Goal: Task Accomplishment & Management: Manage account settings

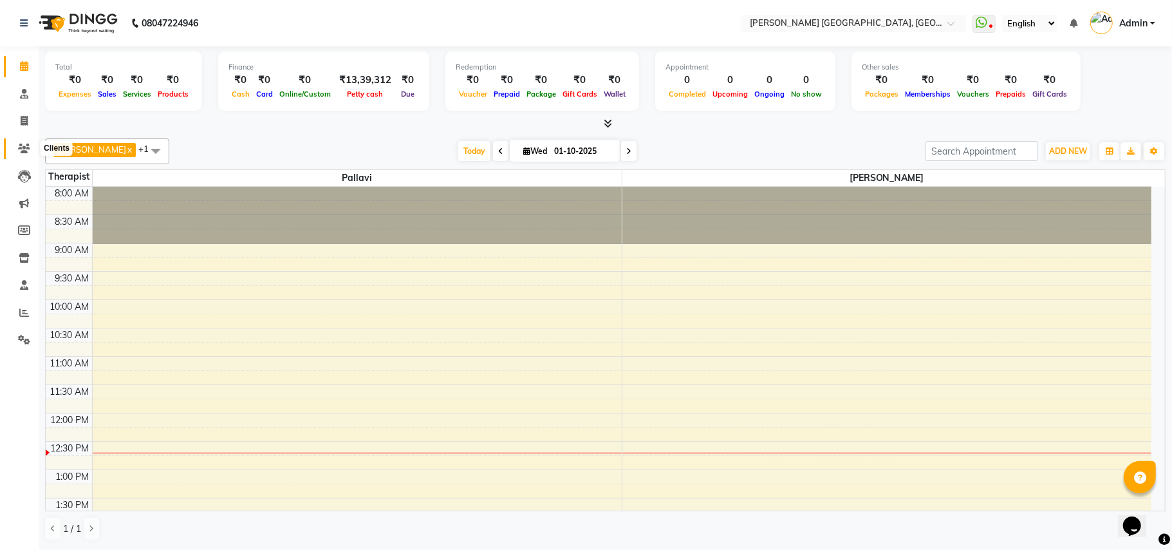
click at [23, 147] on icon at bounding box center [24, 149] width 12 height 10
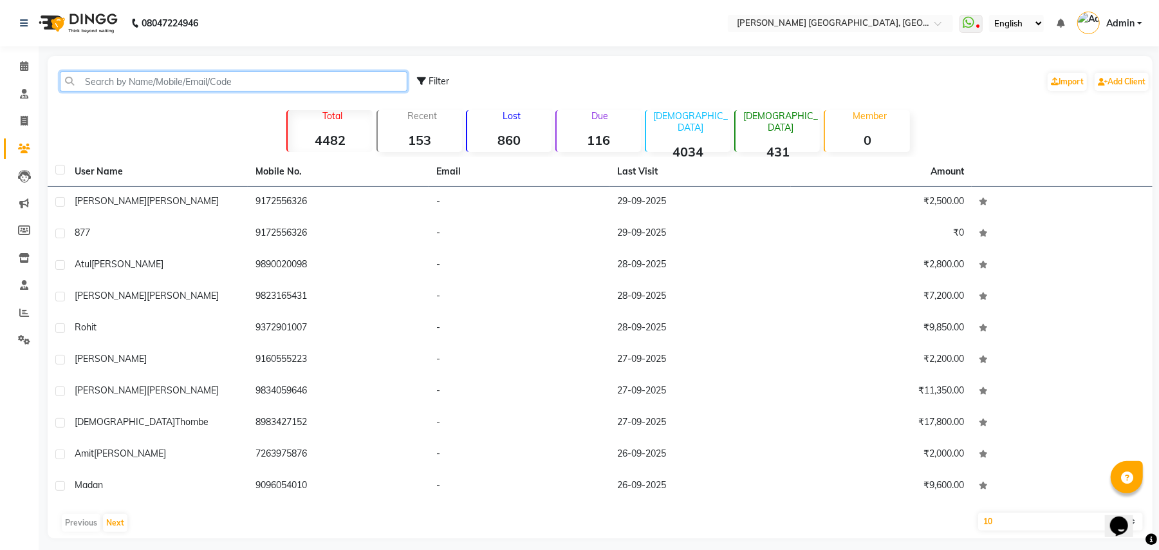
click at [199, 75] on input "text" at bounding box center [234, 81] width 348 height 20
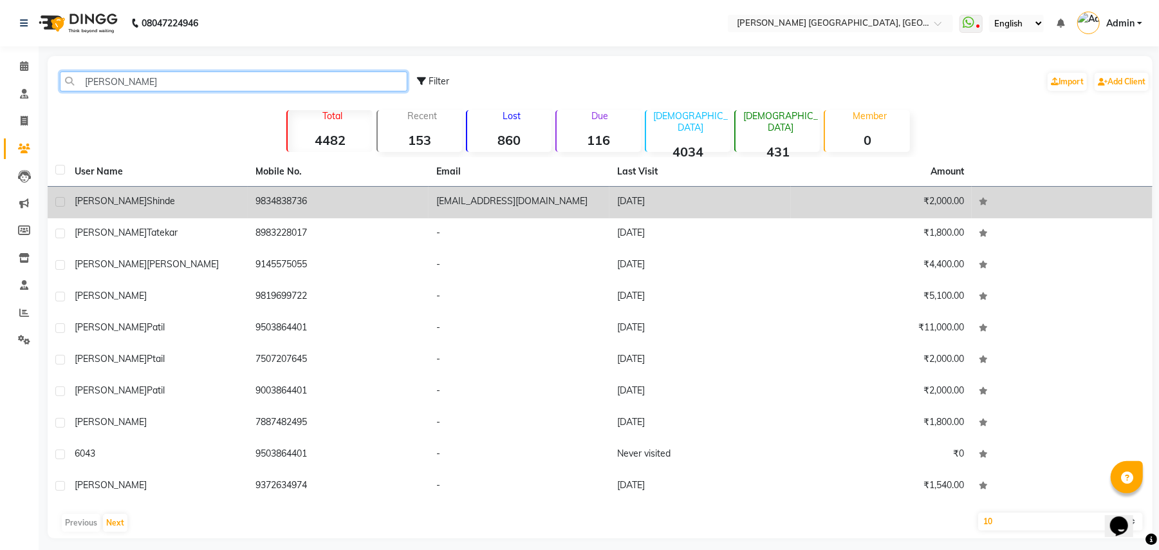
type input "[PERSON_NAME]"
click at [613, 201] on td "[DATE]" at bounding box center [700, 203] width 181 height 32
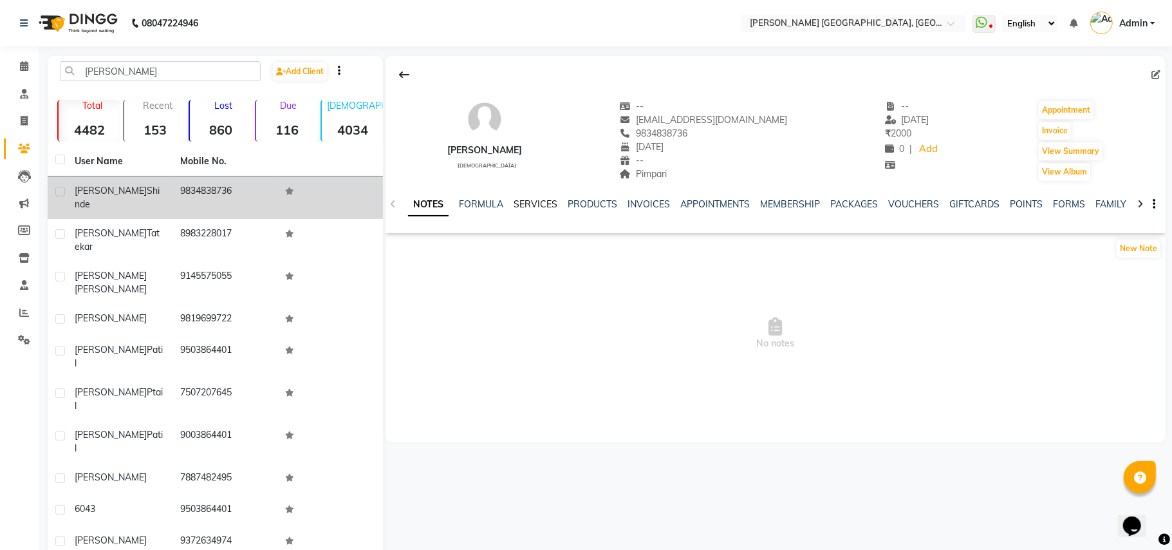
click at [531, 200] on link "SERVICES" at bounding box center [536, 204] width 44 height 12
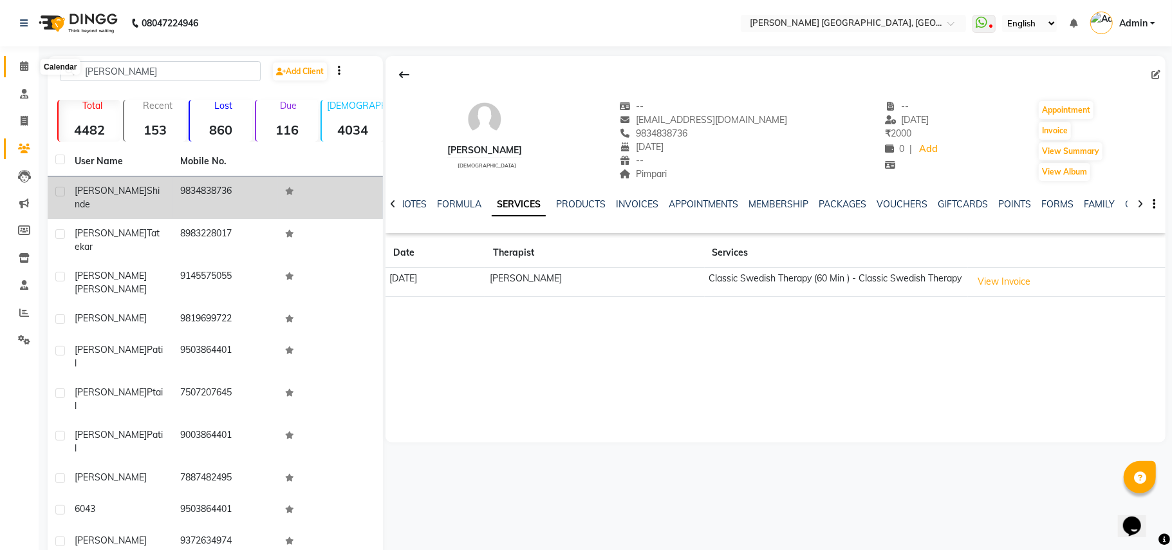
click at [24, 68] on icon at bounding box center [24, 66] width 8 height 10
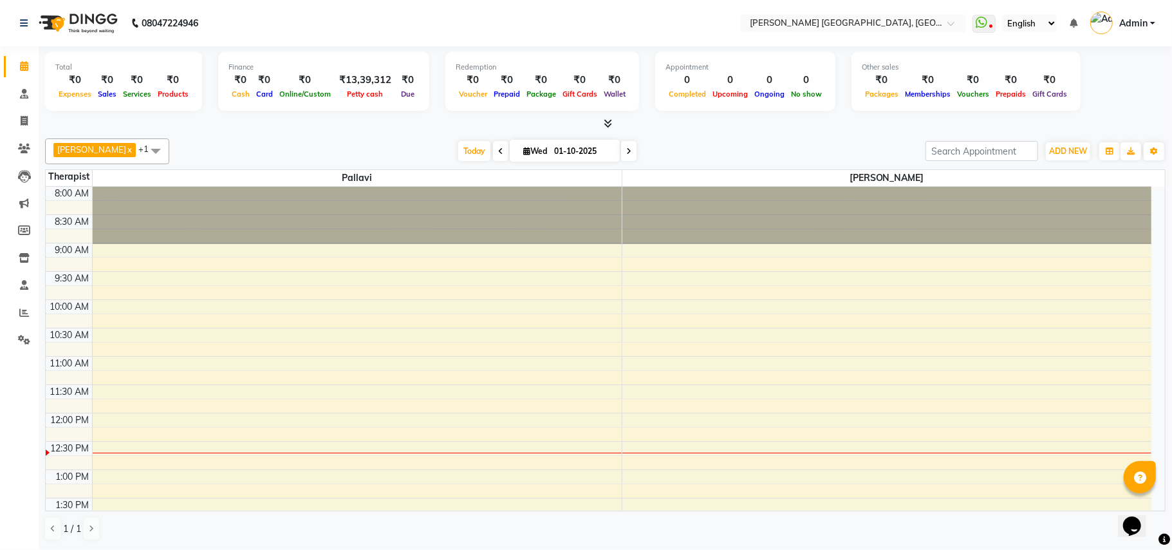
scroll to position [86, 0]
